Goal: Check status: Check status

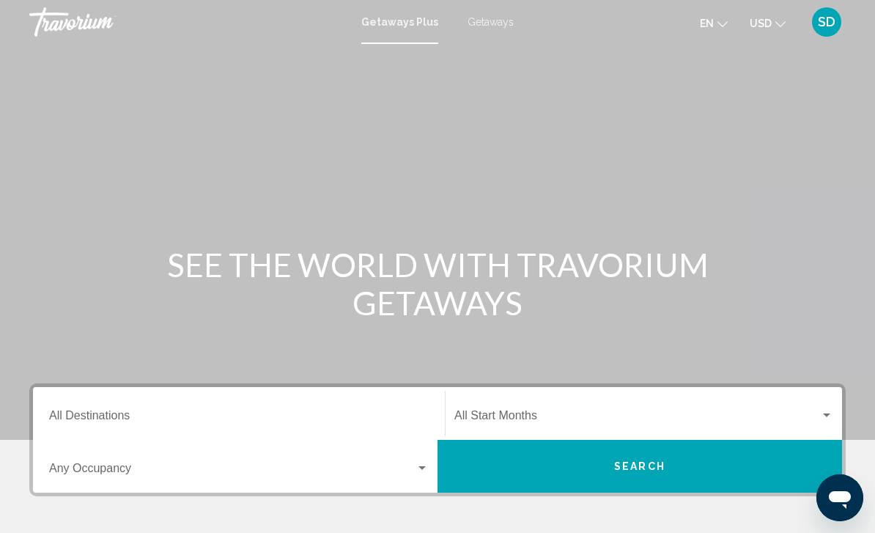
click at [826, 36] on div "SD" at bounding box center [826, 21] width 29 height 29
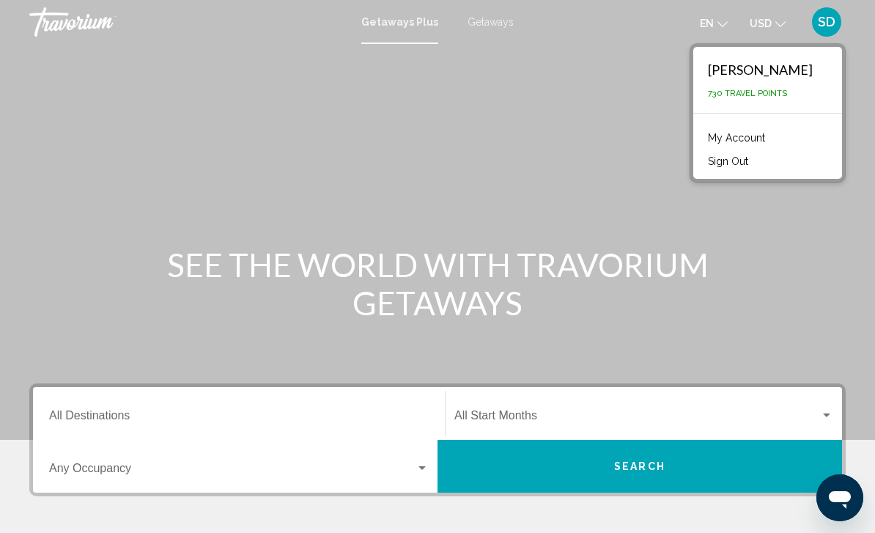
click at [772, 137] on link "My Account" at bounding box center [736, 137] width 72 height 19
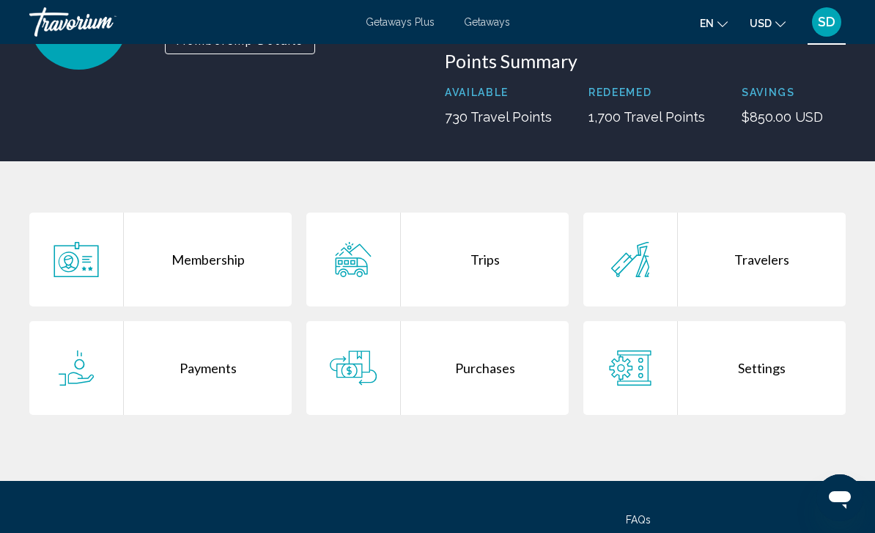
scroll to position [173, 0]
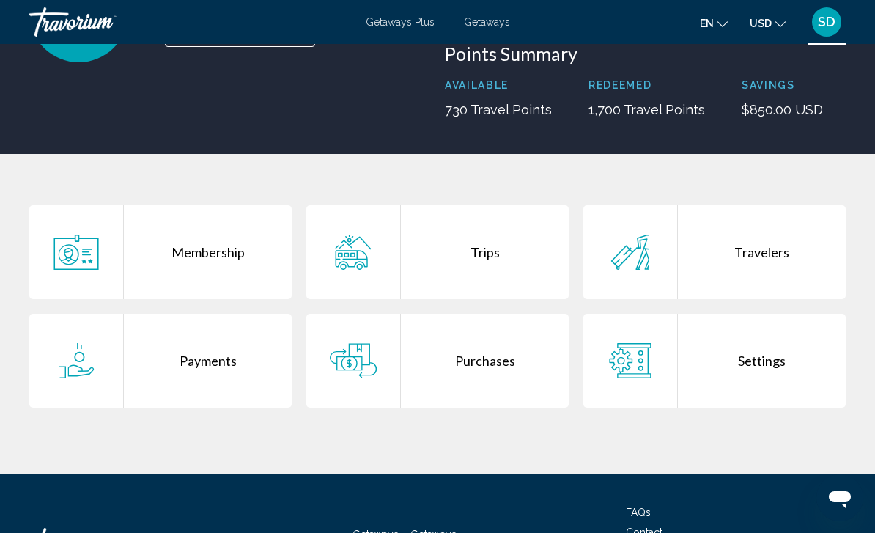
click at [508, 254] on div "Trips" at bounding box center [485, 252] width 168 height 94
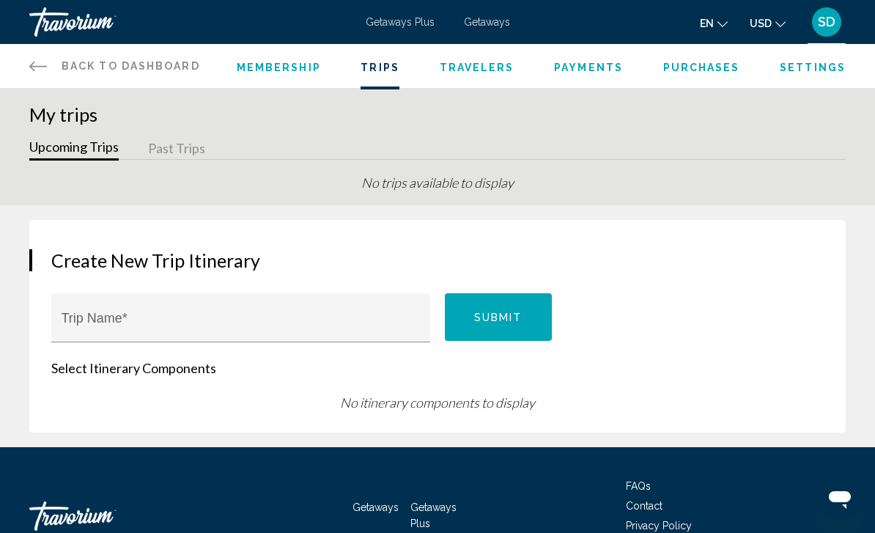
click at [179, 155] on button "Past Trips" at bounding box center [176, 149] width 57 height 23
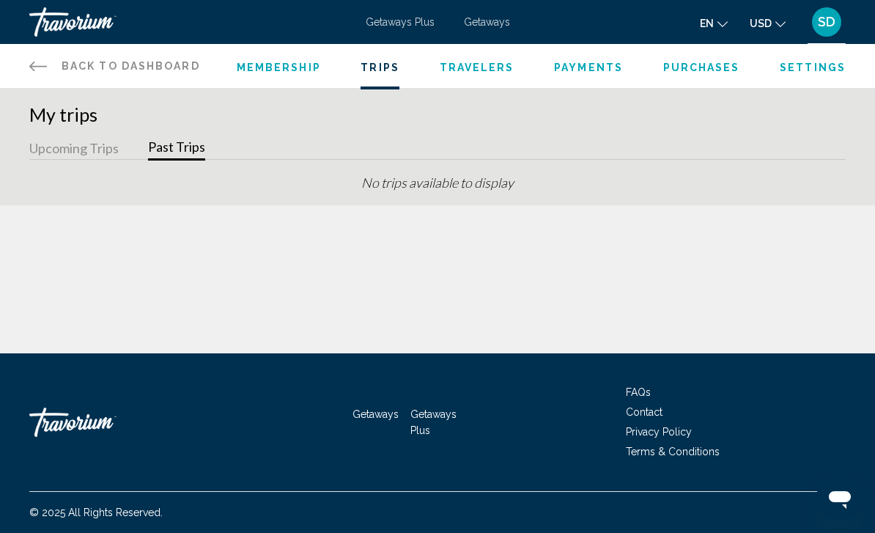
click at [92, 146] on button "Upcoming Trips" at bounding box center [73, 149] width 89 height 23
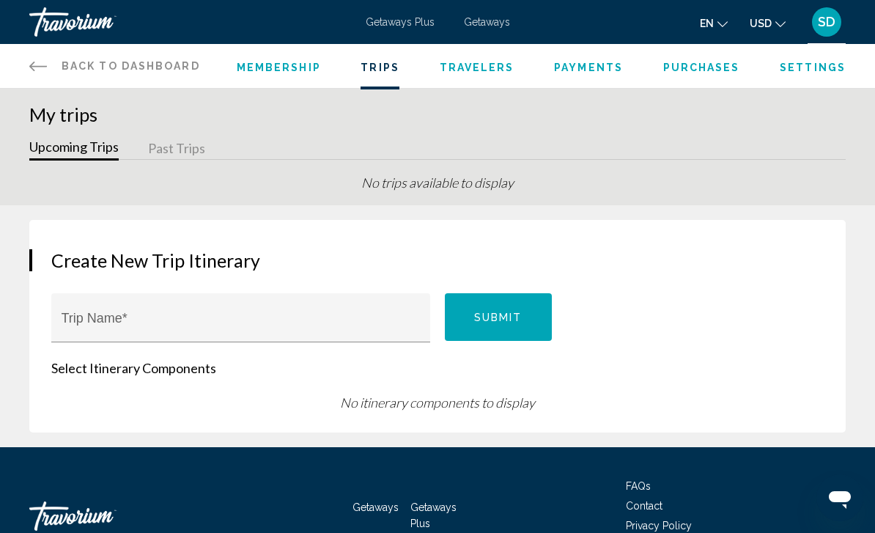
click at [705, 64] on span "Purchases" at bounding box center [701, 68] width 77 height 12
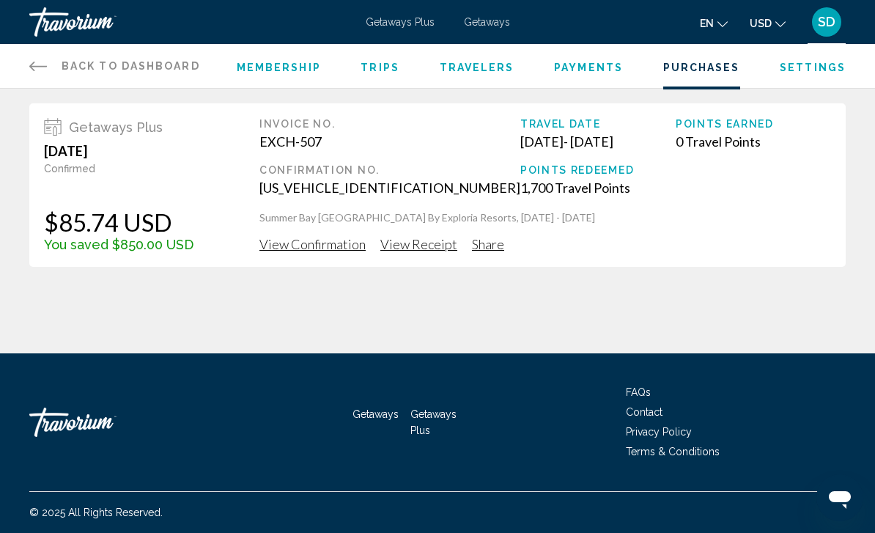
click at [314, 249] on span "View Confirmation" at bounding box center [312, 244] width 106 height 16
